Goal: Check status: Check status

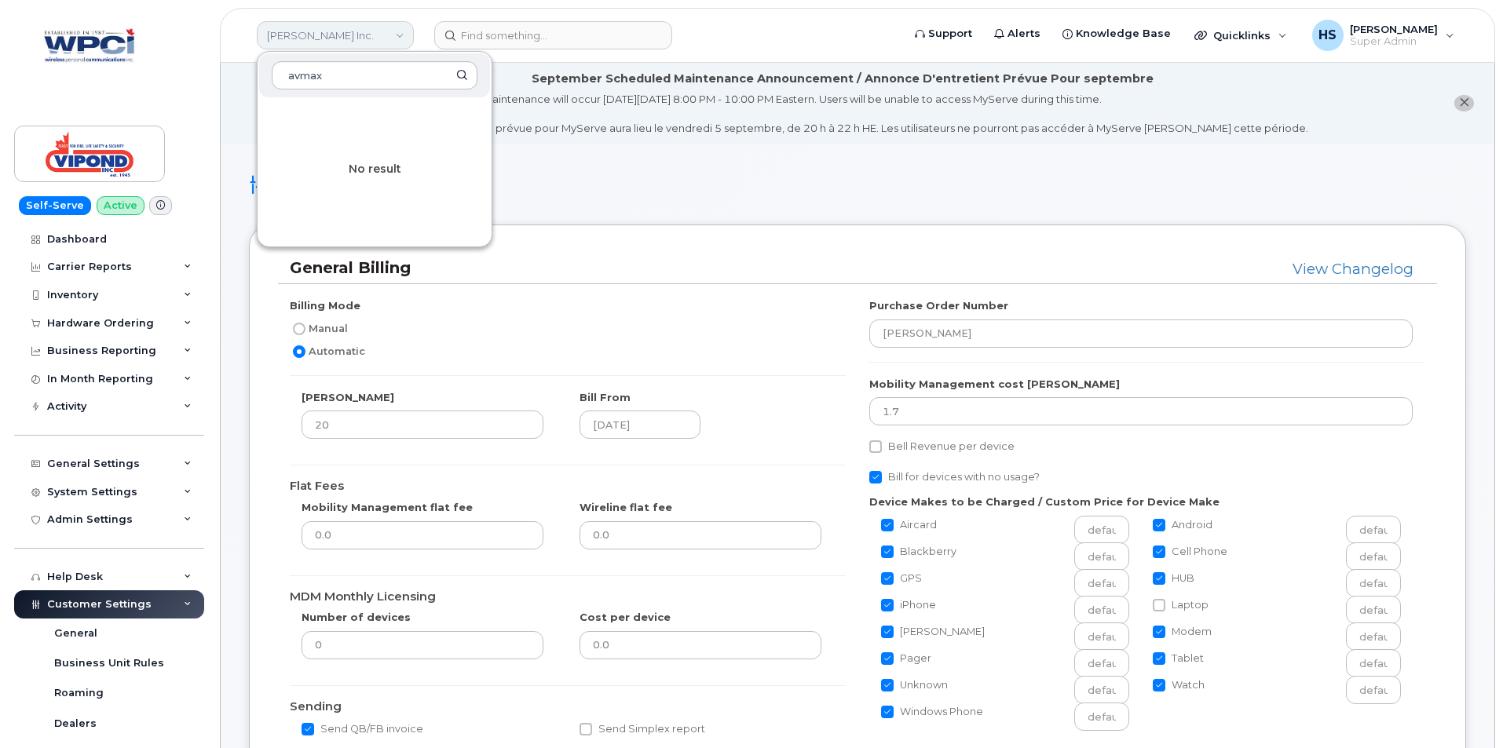
scroll to position [471, 0]
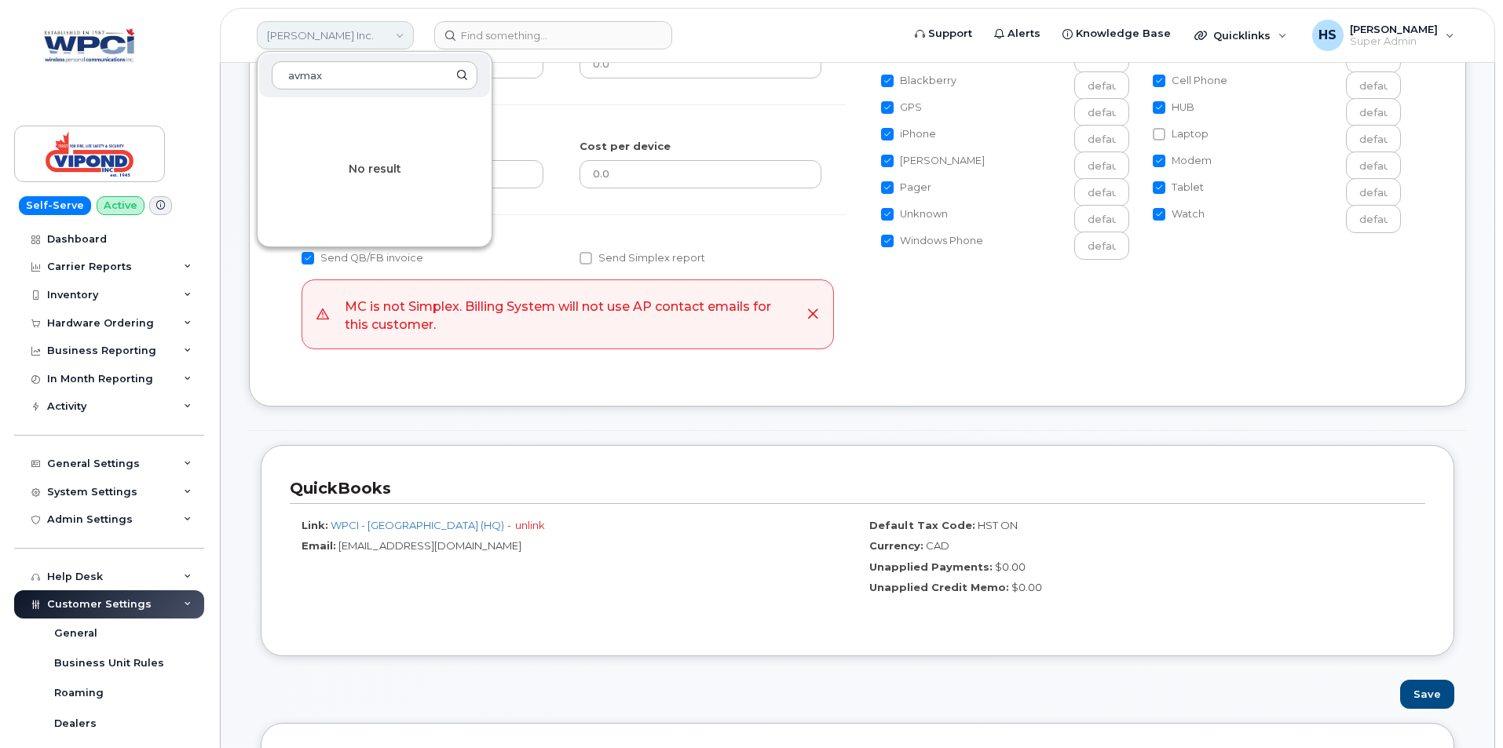
click at [305, 31] on link "[PERSON_NAME] Inc." at bounding box center [335, 35] width 157 height 28
drag, startPoint x: 353, startPoint y: 80, endPoint x: 216, endPoint y: 67, distance: 137.3
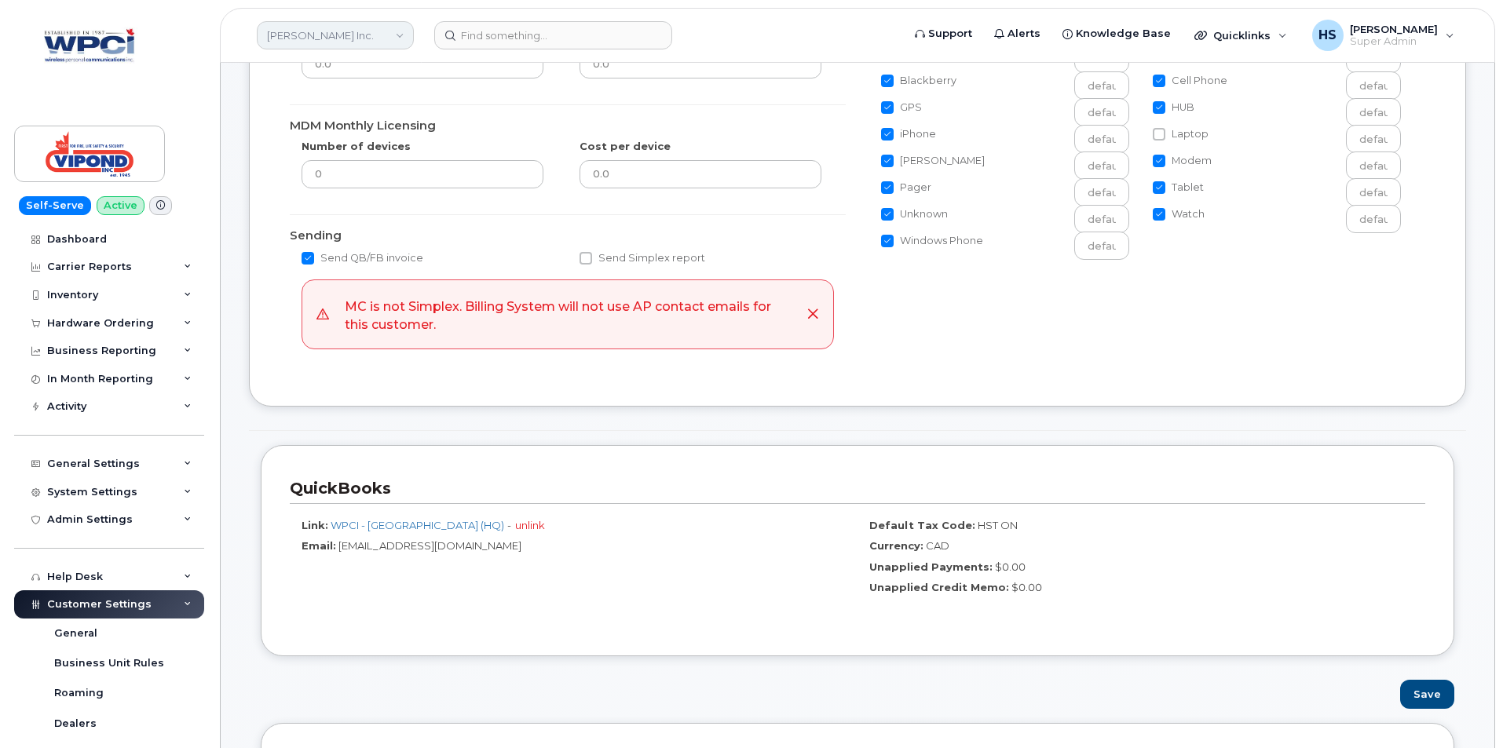
click at [289, 28] on link "[PERSON_NAME] Inc." at bounding box center [335, 35] width 157 height 28
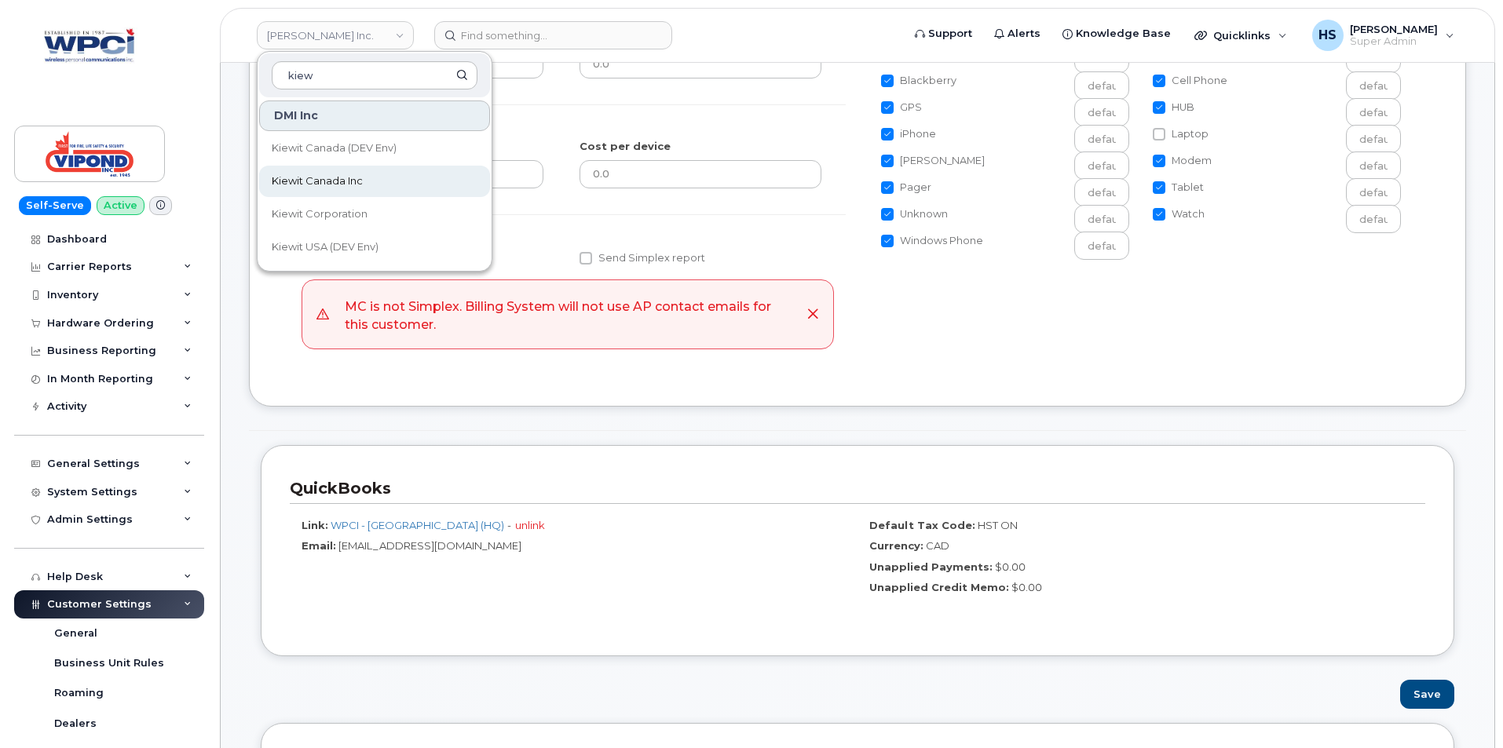
type input "kiew"
click at [326, 176] on span "Kiewit Canada Inc" at bounding box center [317, 182] width 91 height 16
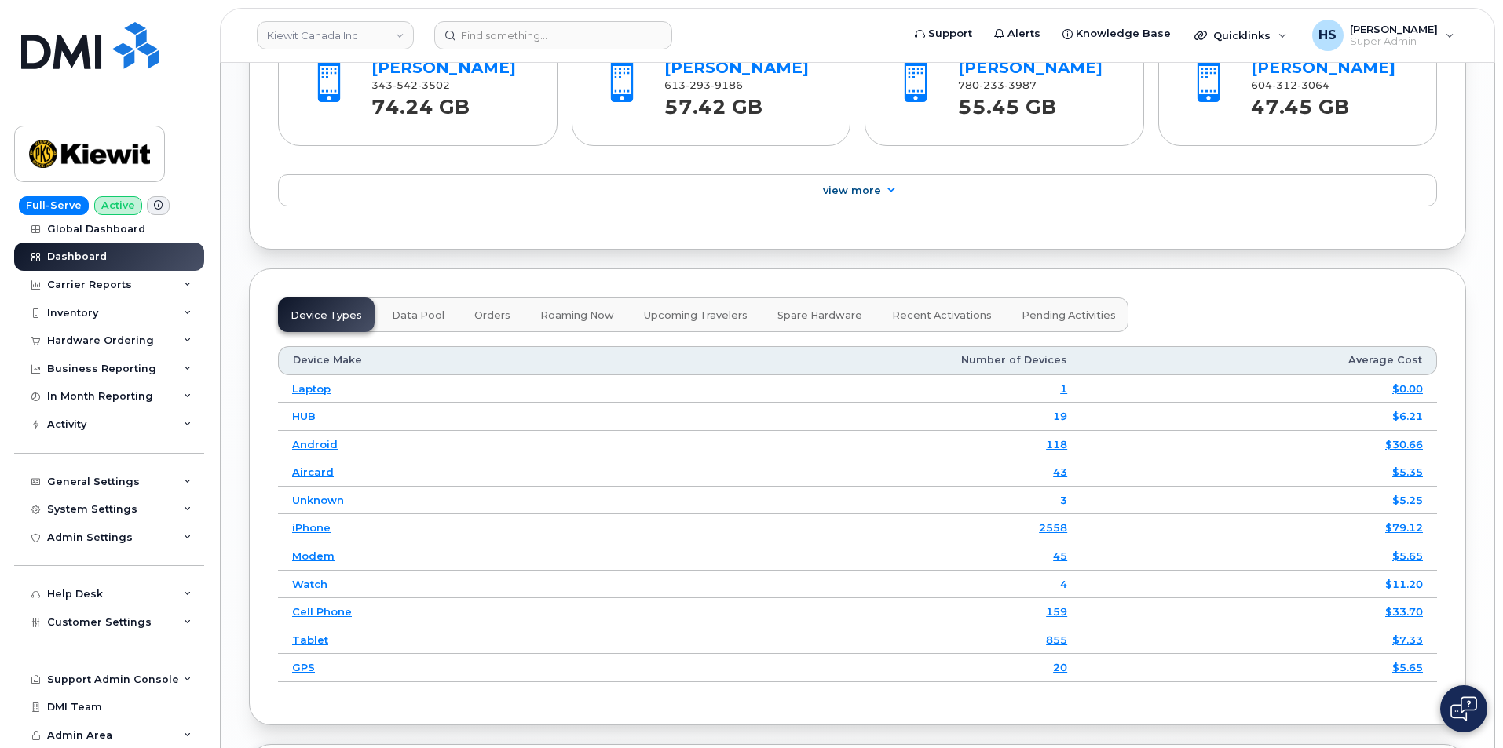
scroll to position [2308, 0]
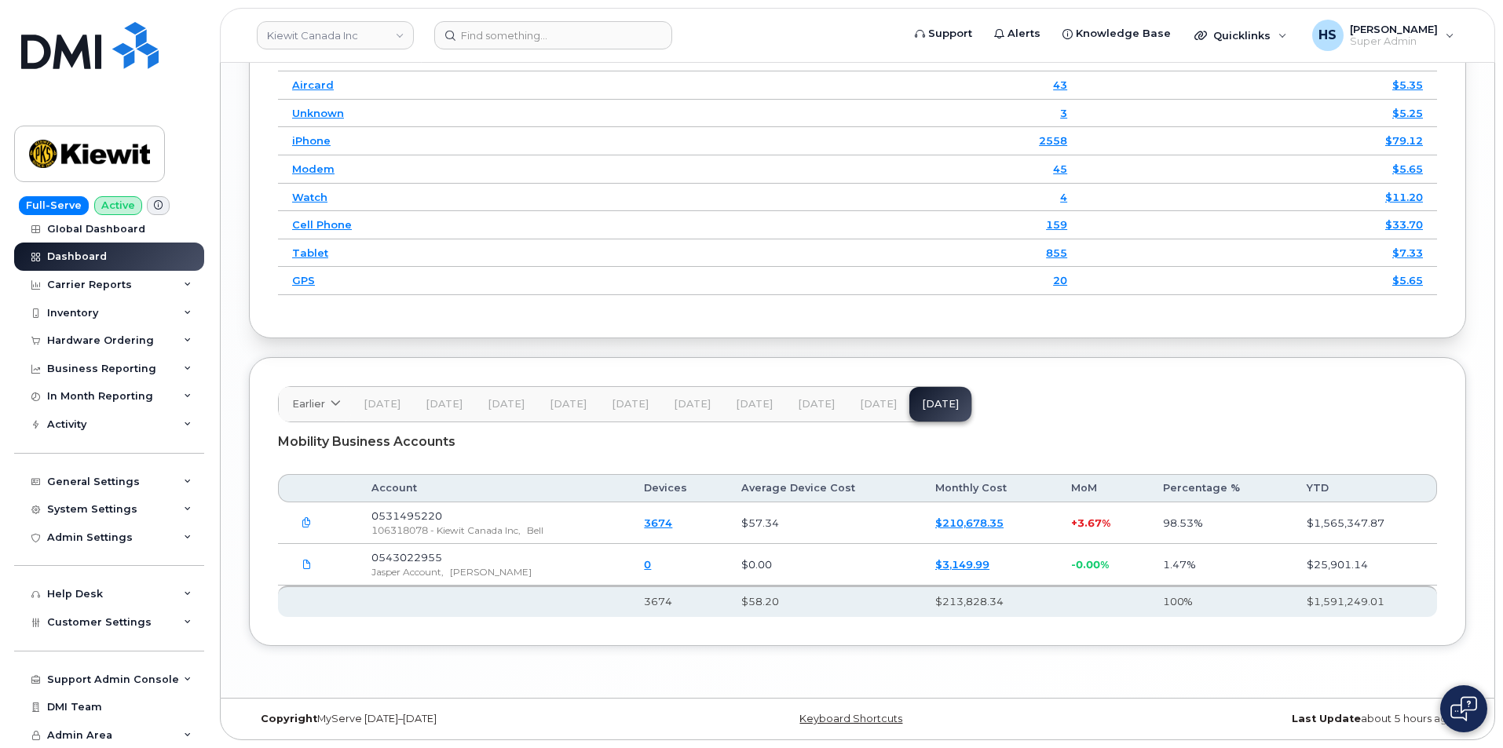
click at [872, 400] on span "Jul 25" at bounding box center [878, 404] width 37 height 13
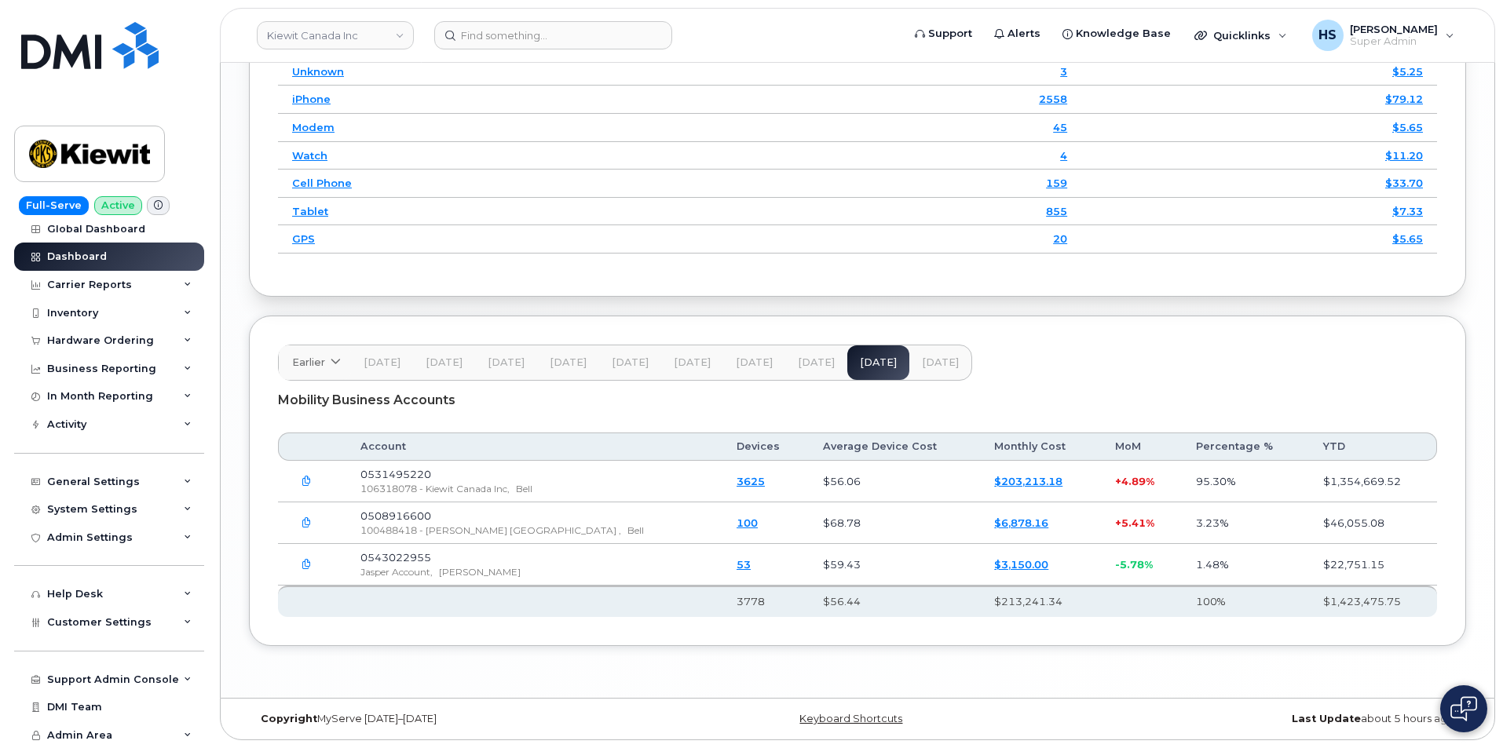
scroll to position [2351, 0]
click at [930, 362] on span "Aug 25" at bounding box center [940, 362] width 37 height 13
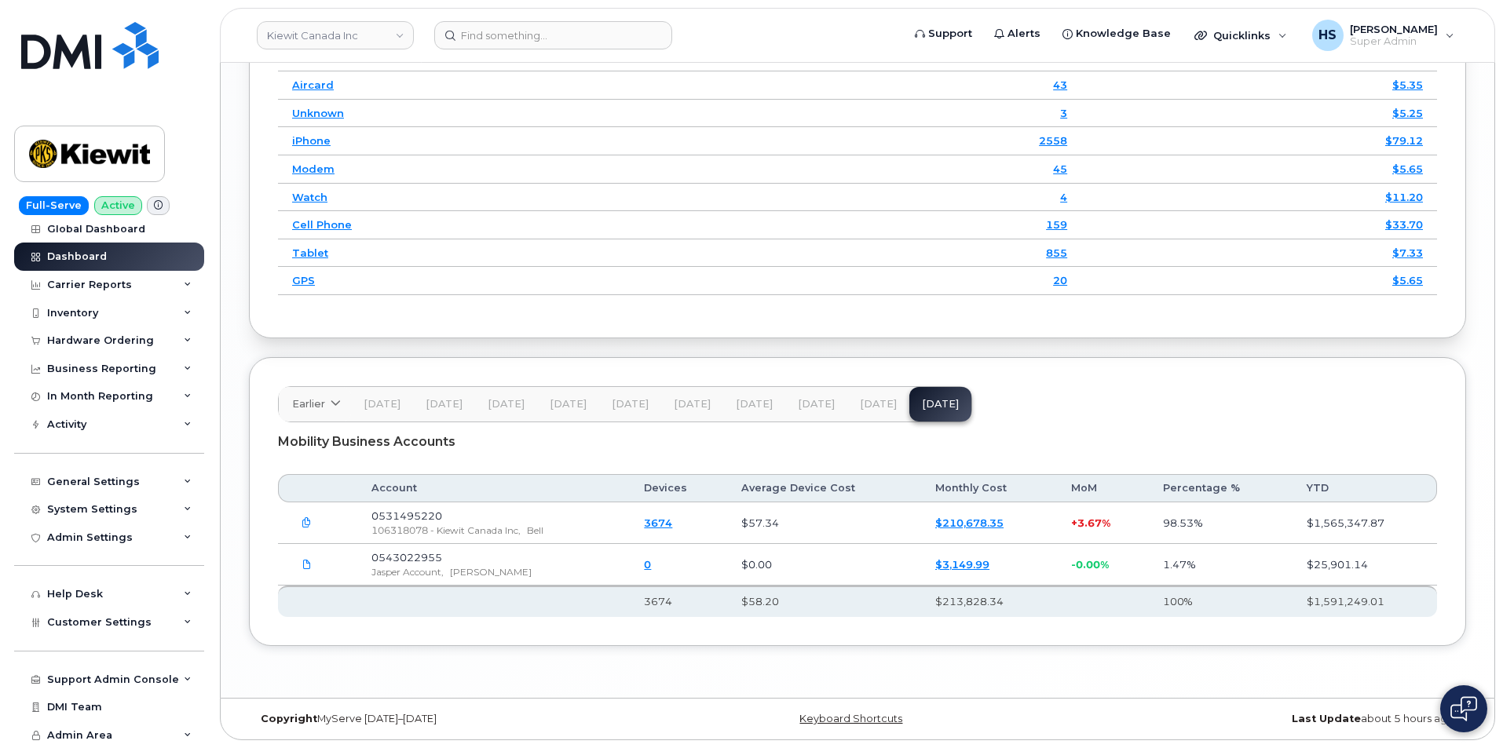
click at [867, 400] on span "Jul 25" at bounding box center [878, 404] width 37 height 13
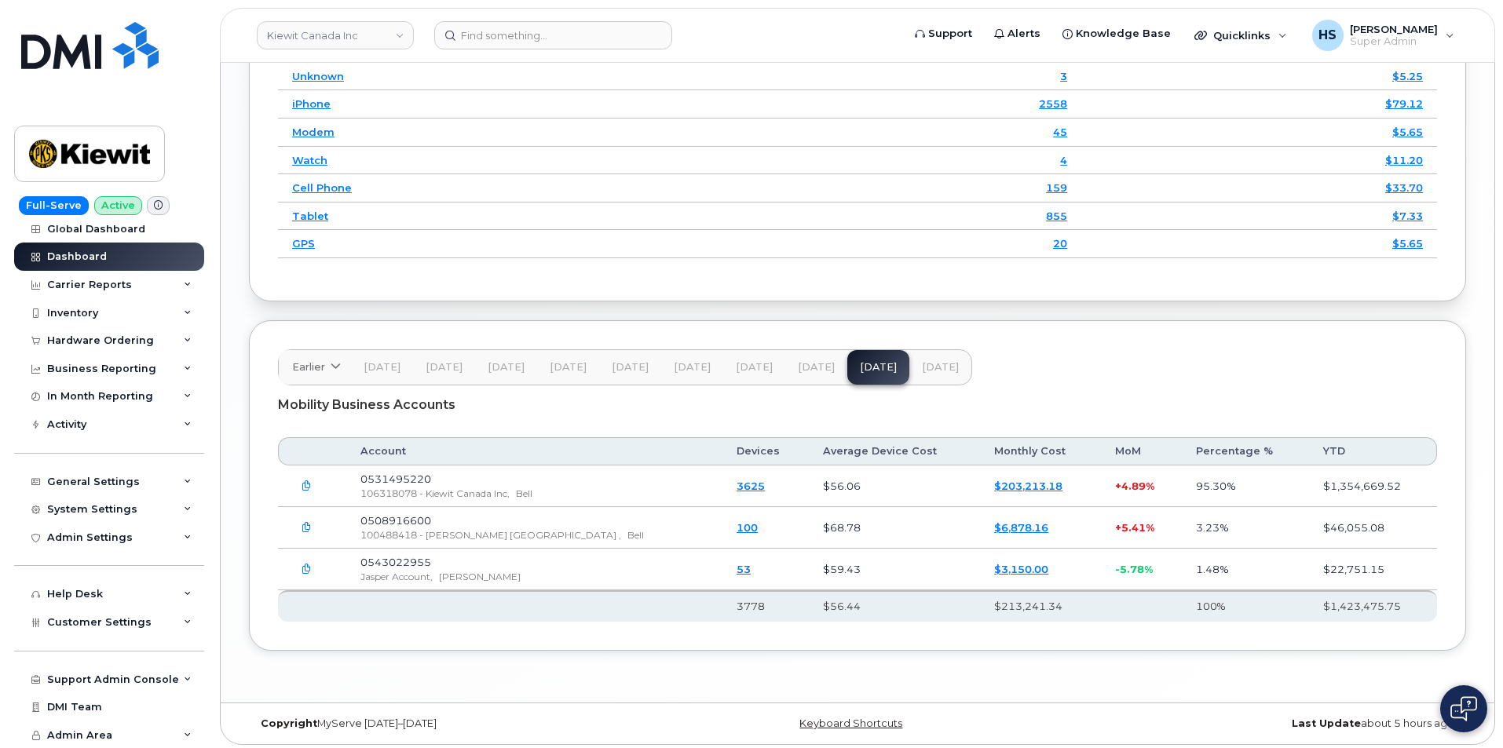
click at [948, 385] on button "Aug 25" at bounding box center [940, 367] width 62 height 35
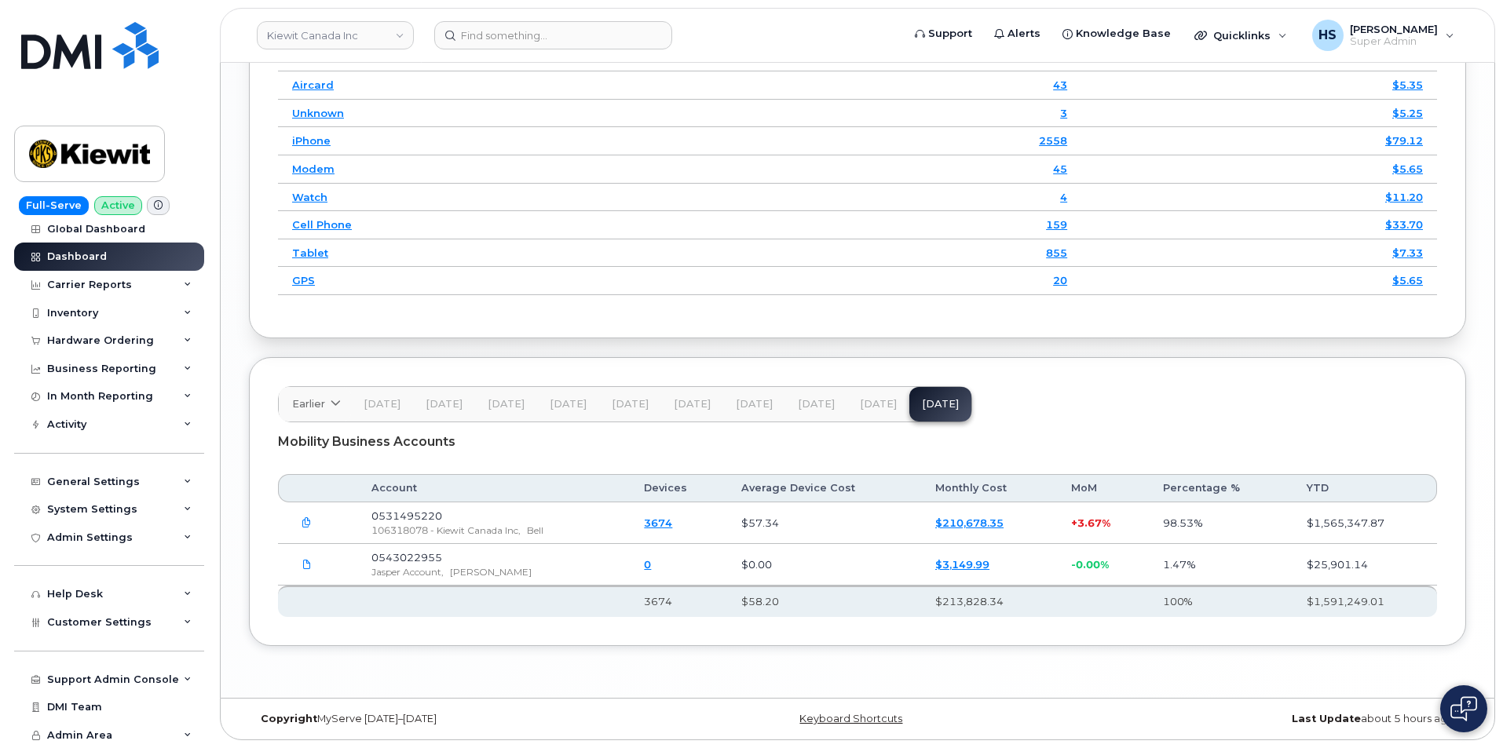
click at [945, 397] on div "Earlier 2024 October September August July June May April March February Januar…" at bounding box center [625, 404] width 694 height 36
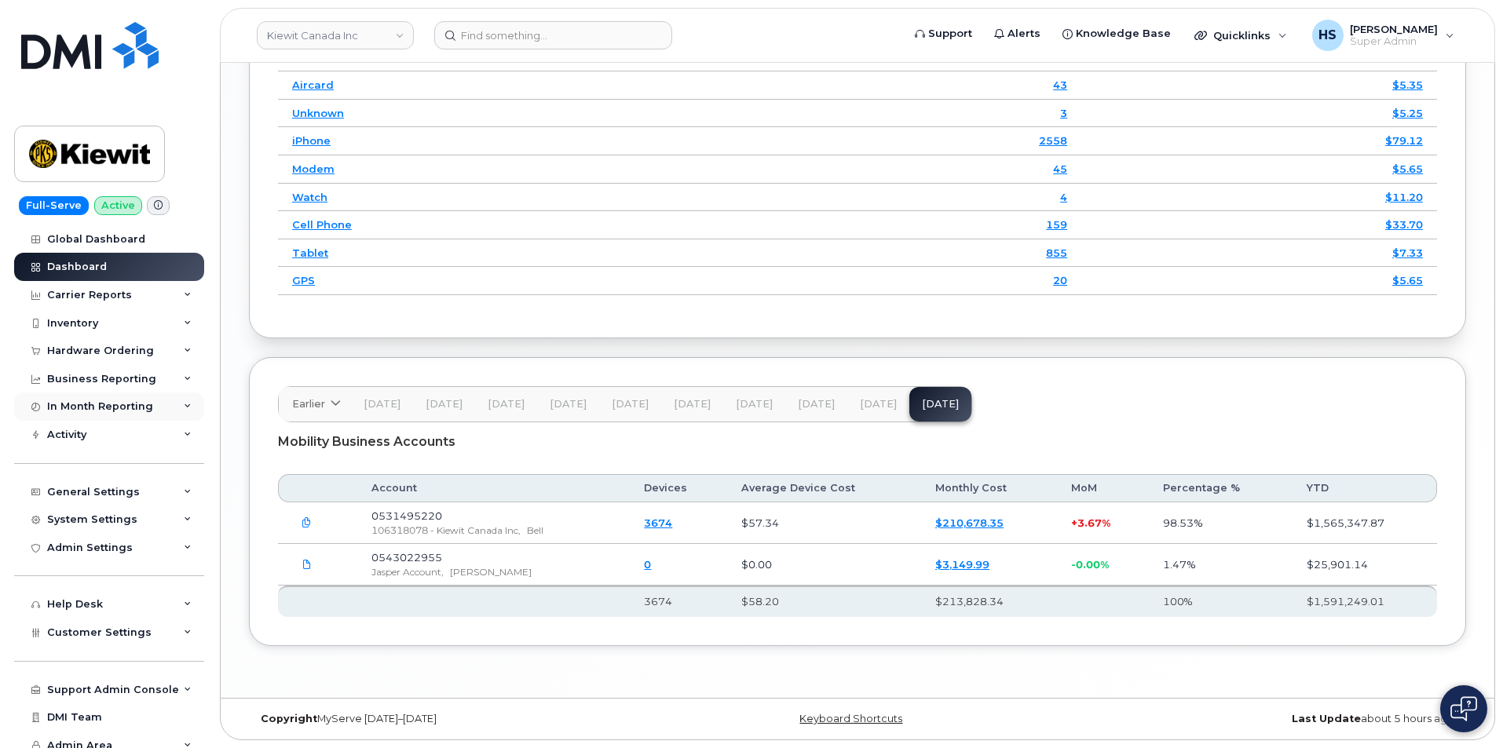
scroll to position [10, 0]
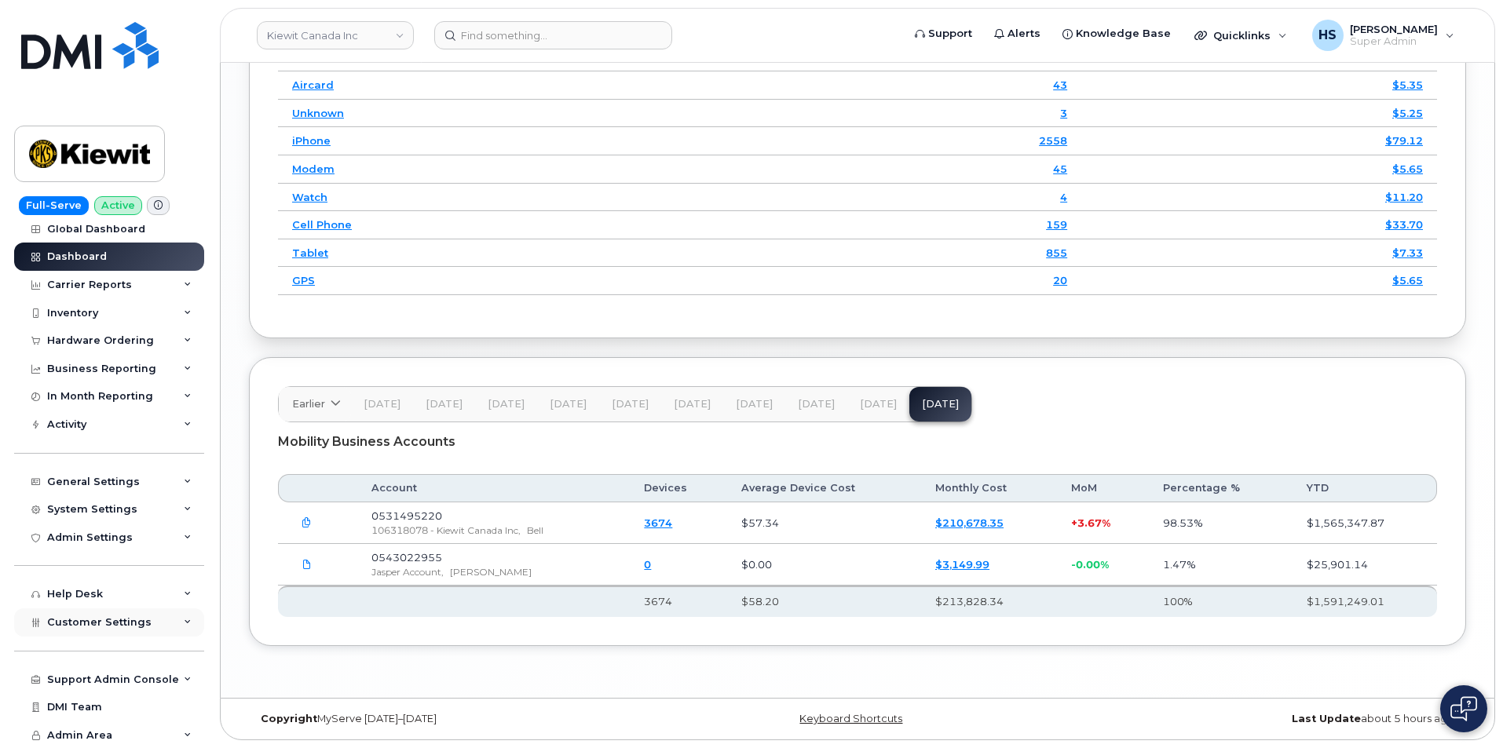
click at [87, 617] on span "Customer Settings" at bounding box center [99, 622] width 104 height 12
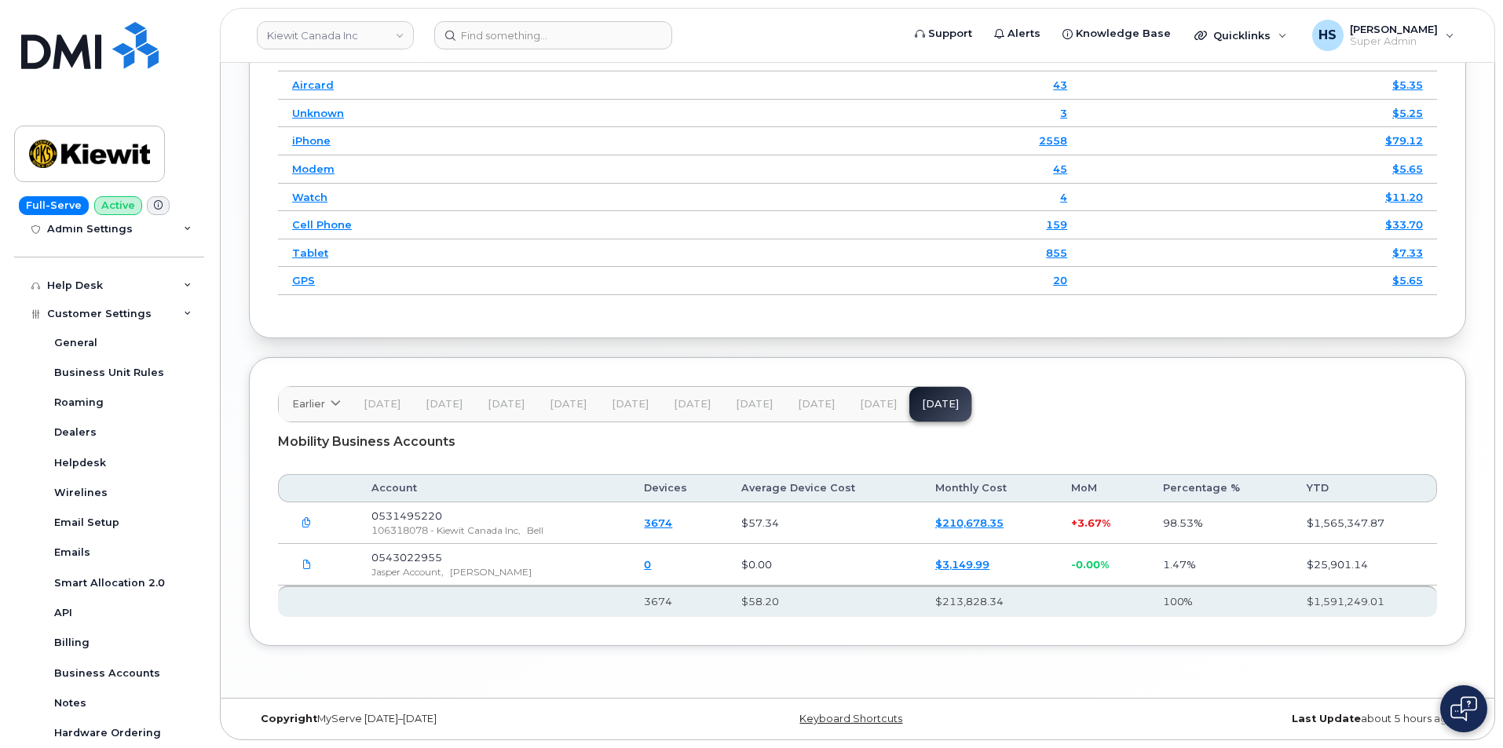
scroll to position [462, 0]
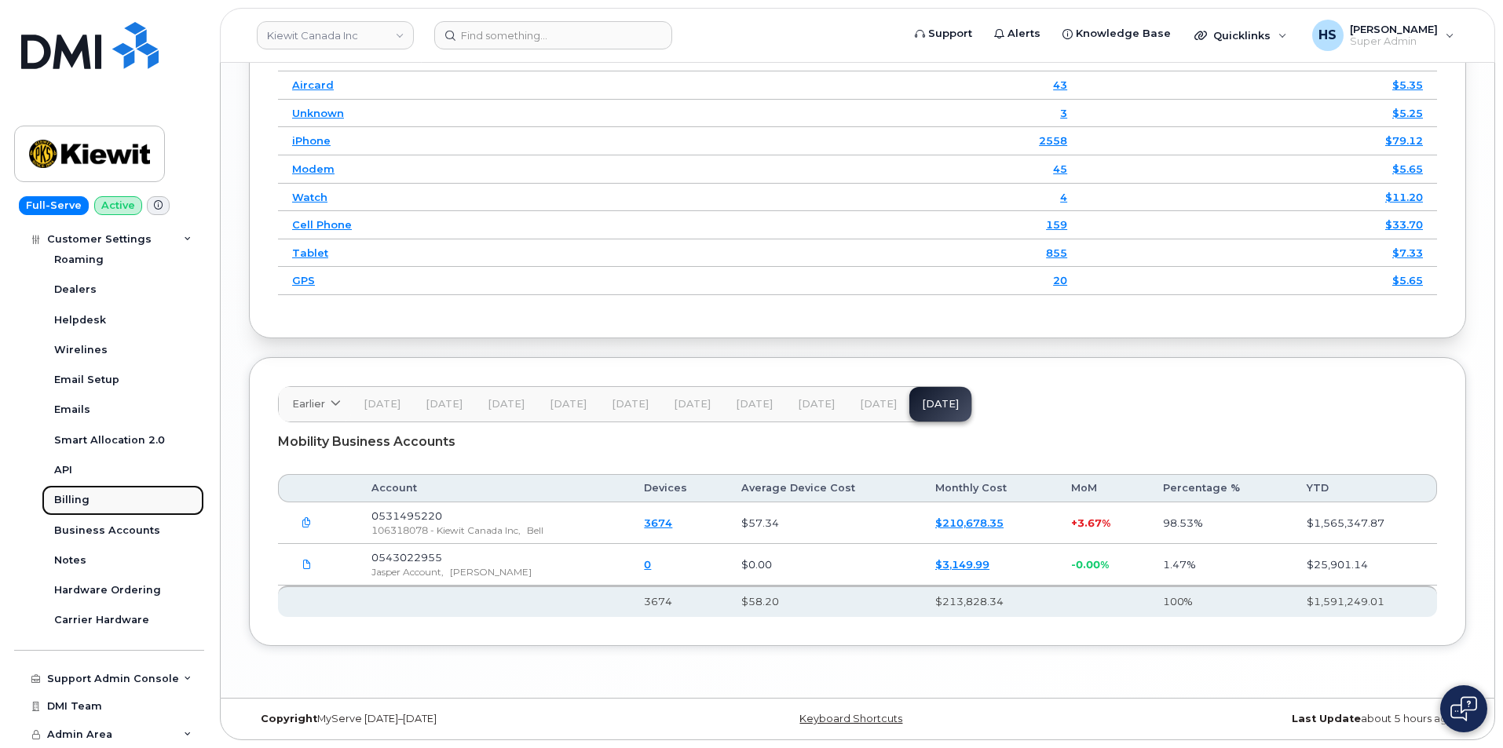
click at [78, 490] on link "Billing" at bounding box center [123, 500] width 163 height 30
